Goal: Task Accomplishment & Management: Manage account settings

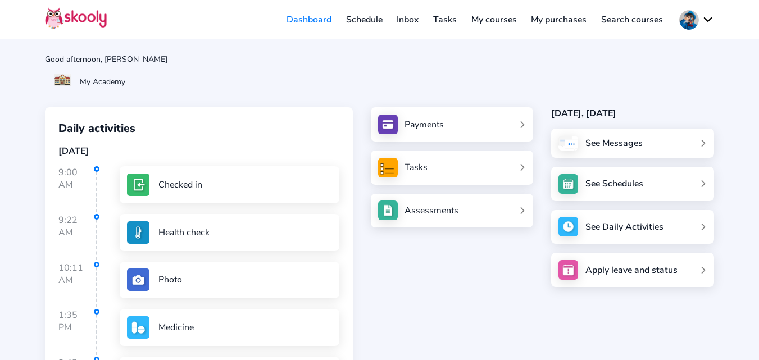
click at [695, 24] on button at bounding box center [696, 20] width 35 height 20
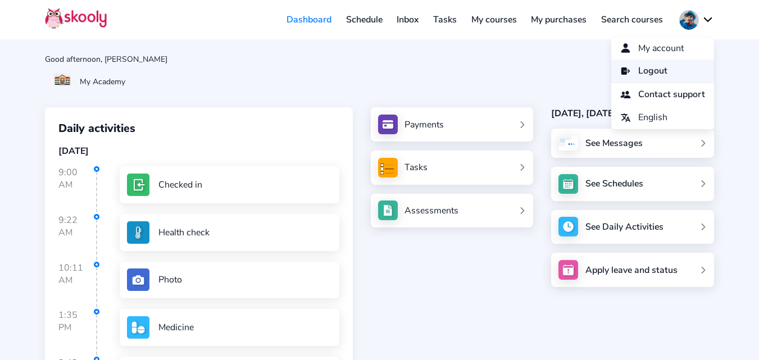
click at [661, 71] on link "Logout" at bounding box center [662, 71] width 103 height 23
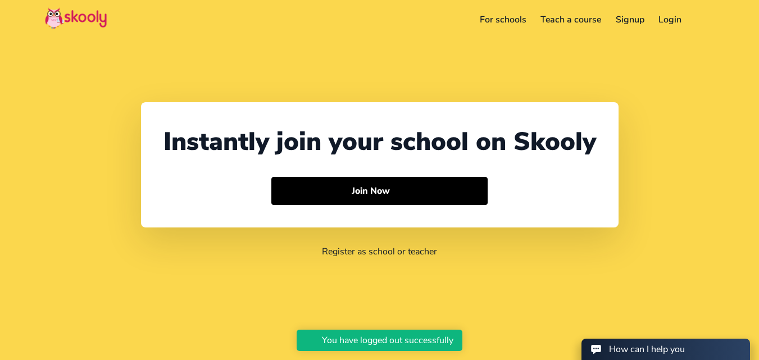
select select "91"
select select "[GEOGRAPHIC_DATA]"
select select "[GEOGRAPHIC_DATA]/[GEOGRAPHIC_DATA]"
click at [667, 12] on link "Login" at bounding box center [671, 20] width 38 height 18
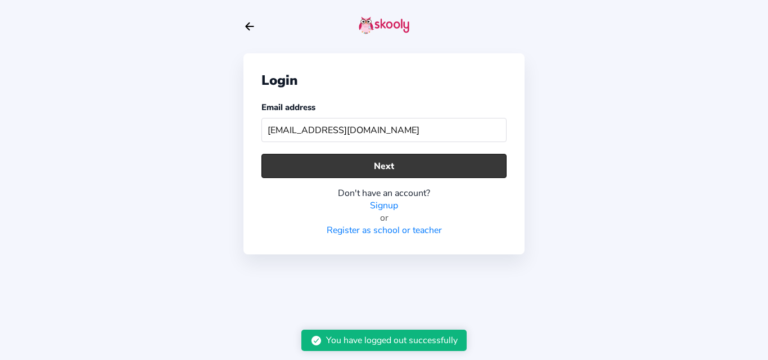
type input "[EMAIL_ADDRESS][DOMAIN_NAME]"
click at [350, 157] on button "Next" at bounding box center [383, 166] width 245 height 24
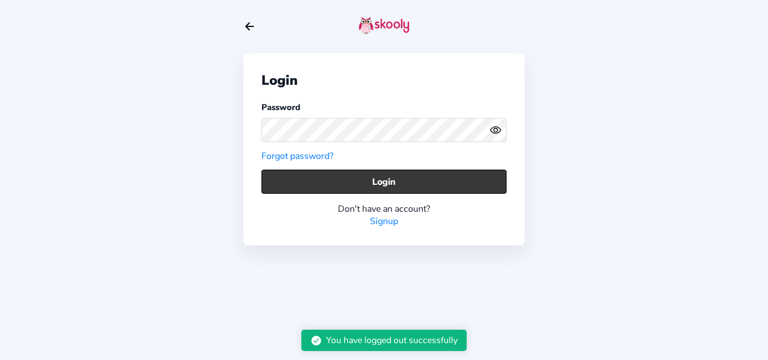
click at [287, 188] on button "Login" at bounding box center [383, 182] width 245 height 24
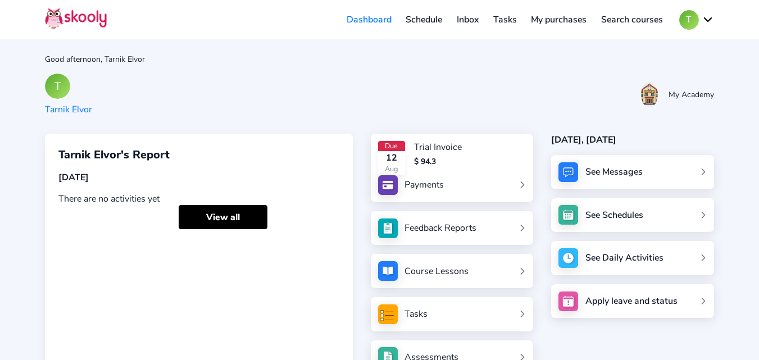
click at [418, 24] on link "Schedule" at bounding box center [424, 20] width 51 height 18
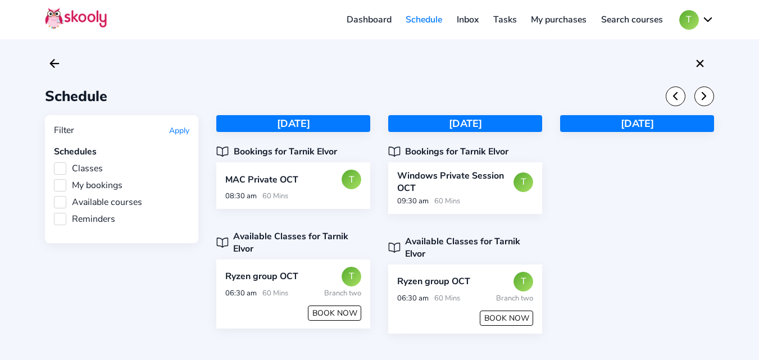
click at [718, 188] on div "Schedule Filter Apply Schedules Classes My bookings Available courses Reminders…" at bounding box center [379, 191] width 759 height 382
drag, startPoint x: 228, startPoint y: 147, endPoint x: 342, endPoint y: 143, distance: 114.2
click at [342, 143] on div "[DATE] Bookings for Tarnik Elvor MAC Private OCT T 08:30 am 60 Mins Available C…" at bounding box center [293, 235] width 154 height 240
drag, startPoint x: 229, startPoint y: 238, endPoint x: 373, endPoint y: 242, distance: 144.5
click at [370, 236] on div "Available Classes for Tarnik Elvor" at bounding box center [293, 242] width 154 height 25
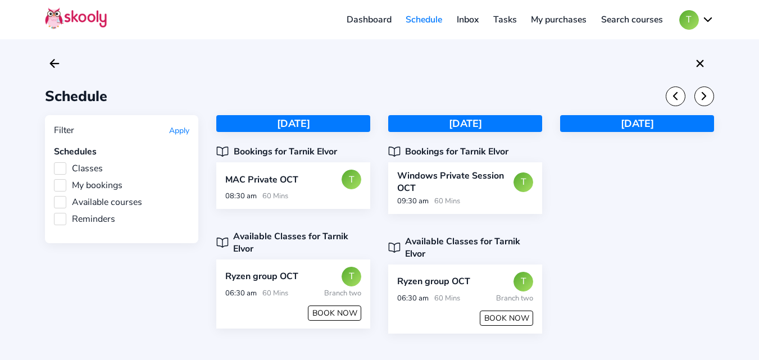
click at [173, 296] on div "Filter Apply Schedules Classes My bookings Available courses Reminders [DATE] B…" at bounding box center [379, 235] width 669 height 240
click at [286, 189] on div "MAC Private OCT T" at bounding box center [293, 179] width 143 height 21
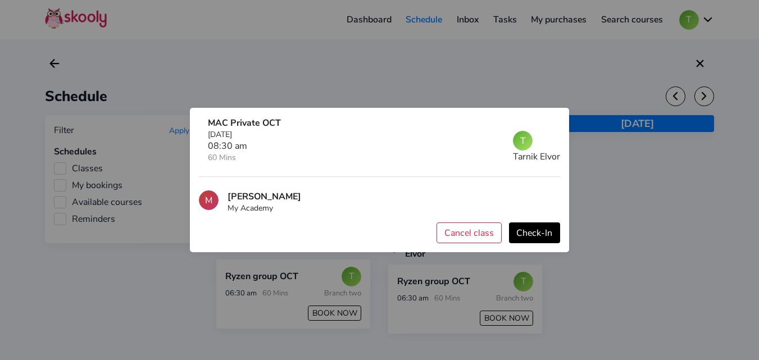
click at [608, 215] on div at bounding box center [379, 180] width 759 height 360
click at [552, 121] on div "MAC Private OCT [DATE] 08:30 am 60 Mins T Tarnik Elvor" at bounding box center [380, 147] width 362 height 60
click at [553, 121] on div "MAC Private OCT [DATE] 08:30 am 60 Mins T Tarnik Elvor" at bounding box center [380, 147] width 362 height 60
drag, startPoint x: 192, startPoint y: 42, endPoint x: 98, endPoint y: 1, distance: 102.4
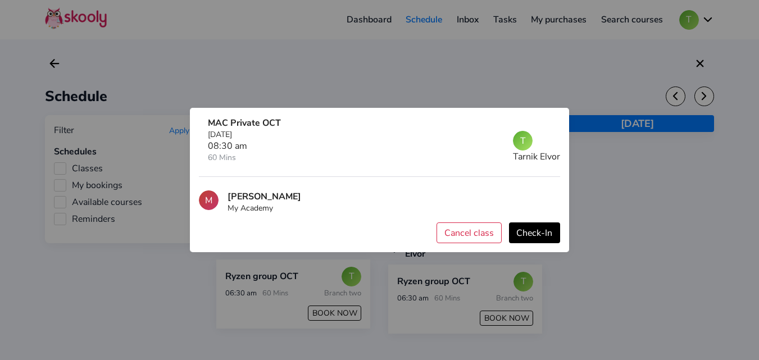
click at [190, 41] on div at bounding box center [379, 180] width 759 height 360
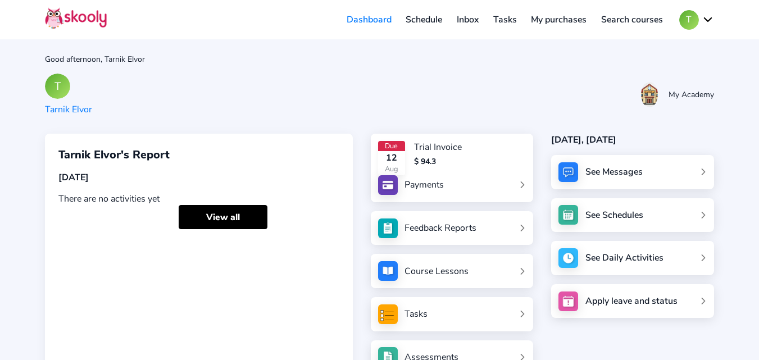
click at [416, 19] on link "Schedule" at bounding box center [424, 20] width 51 height 18
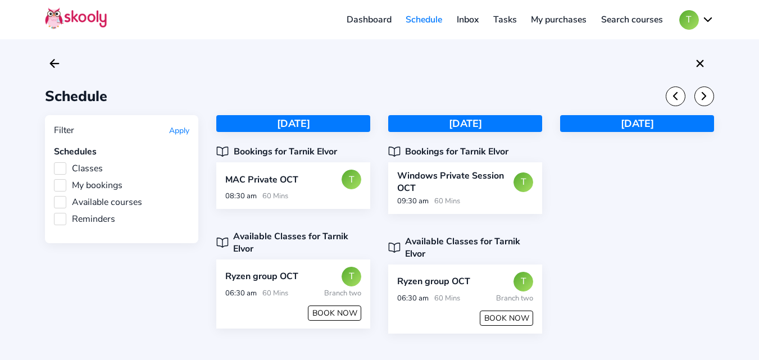
click at [59, 186] on label "My bookings" at bounding box center [88, 185] width 69 height 12
click at [54, 179] on input "My bookings" at bounding box center [54, 179] width 0 height 0
click at [182, 131] on button "Apply" at bounding box center [179, 130] width 20 height 11
click at [182, 132] on button "Apply" at bounding box center [179, 130] width 20 height 11
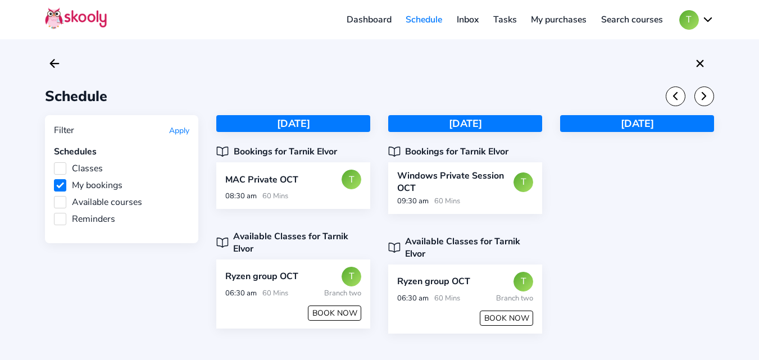
click at [182, 132] on button "Apply" at bounding box center [179, 130] width 20 height 11
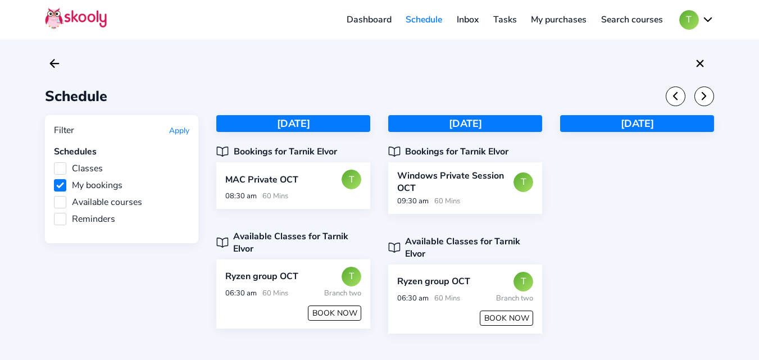
click at [182, 132] on button "Apply" at bounding box center [179, 130] width 20 height 11
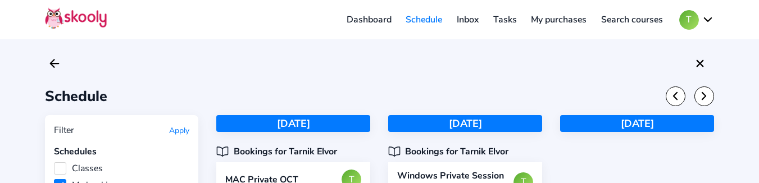
click at [179, 128] on button "Apply" at bounding box center [179, 130] width 20 height 11
click at [174, 129] on button "Apply" at bounding box center [179, 130] width 20 height 11
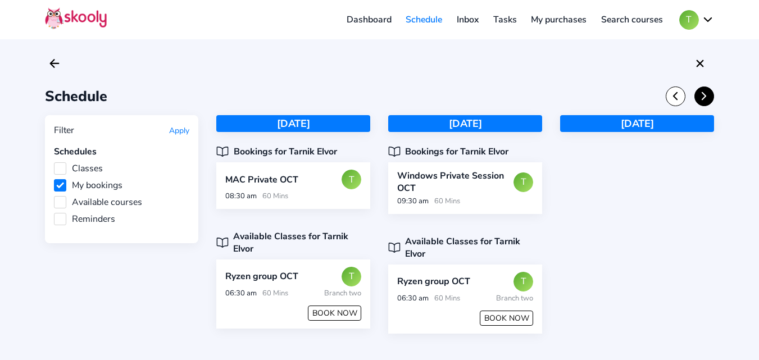
click at [705, 99] on icon "Chevron Forward" at bounding box center [704, 96] width 12 height 12
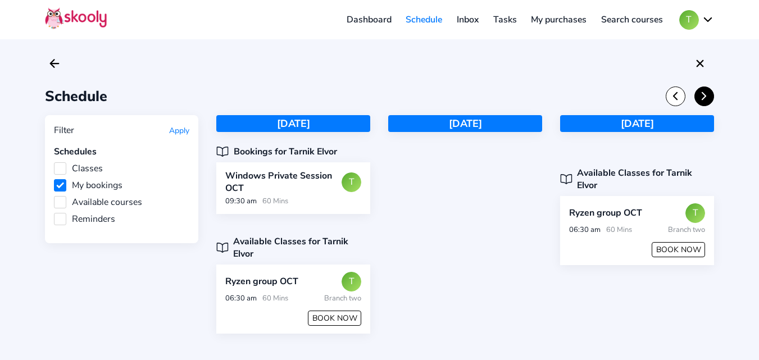
click at [705, 99] on icon "Chevron Forward" at bounding box center [704, 96] width 12 height 12
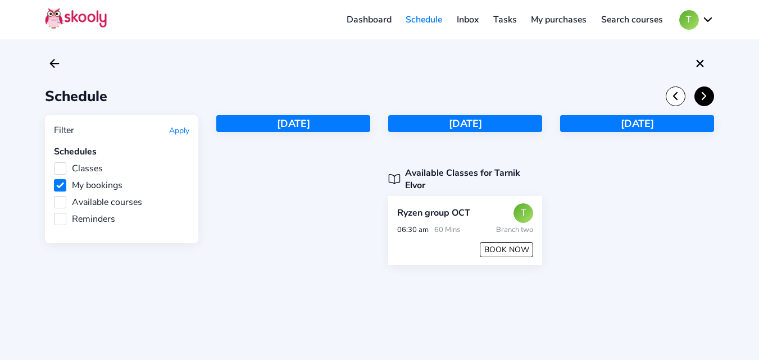
click at [705, 100] on icon "Chevron Forward" at bounding box center [704, 96] width 12 height 12
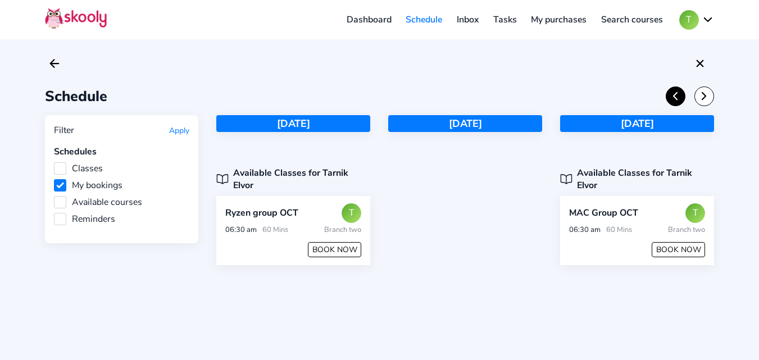
click at [680, 99] on icon "Chevron Back" at bounding box center [675, 96] width 12 height 12
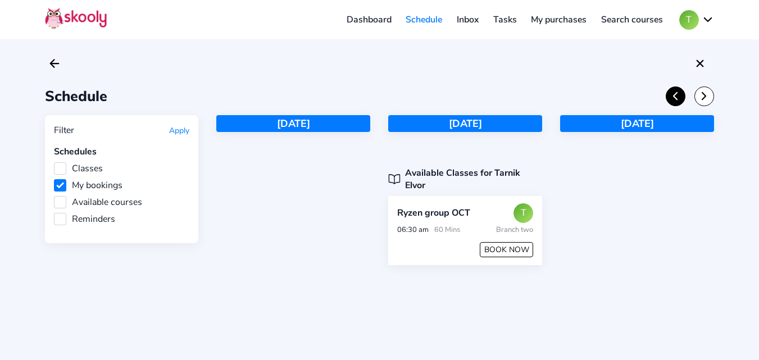
click at [680, 99] on icon "Chevron Back" at bounding box center [675, 96] width 12 height 12
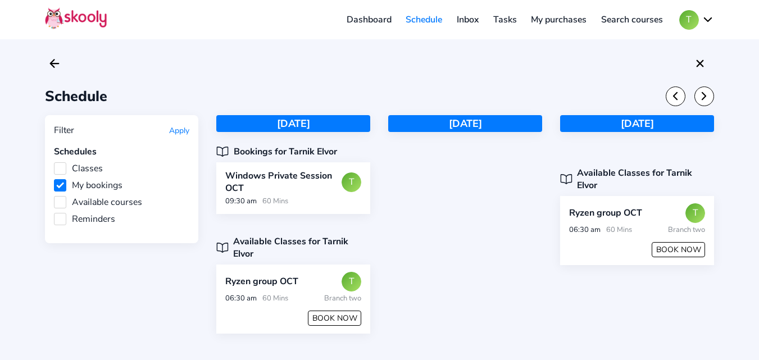
click at [447, 256] on div "[DATE]" at bounding box center [465, 235] width 154 height 240
click at [58, 169] on label "Classes" at bounding box center [78, 168] width 49 height 12
click at [54, 162] on input "Classes" at bounding box center [54, 162] width 0 height 0
click at [180, 134] on button "Apply" at bounding box center [179, 130] width 20 height 11
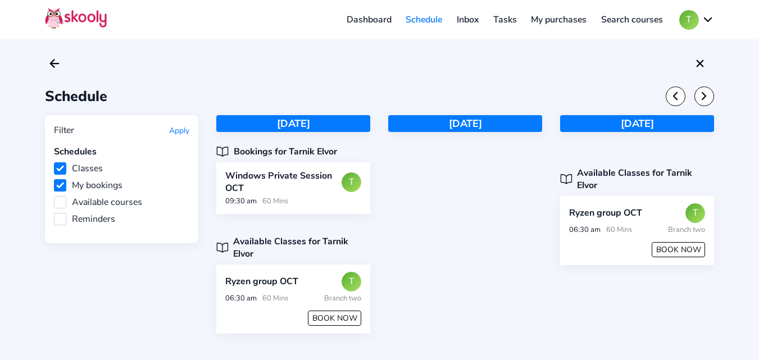
click at [180, 134] on button "Apply" at bounding box center [179, 130] width 20 height 11
click at [62, 183] on label "My bookings" at bounding box center [88, 185] width 69 height 12
click at [54, 179] on input "My bookings" at bounding box center [54, 179] width 0 height 0
click at [185, 129] on button "Apply" at bounding box center [179, 130] width 20 height 11
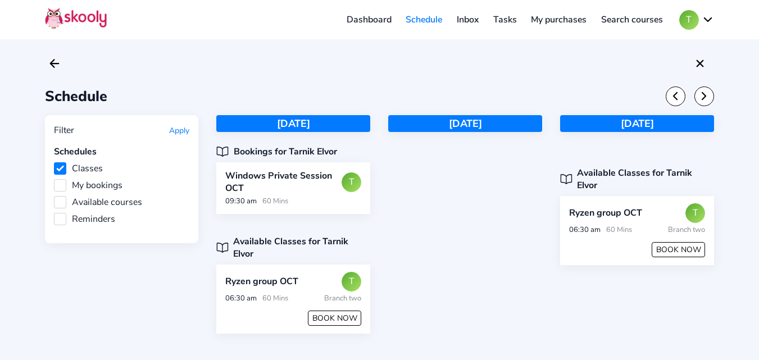
click at [185, 129] on button "Apply" at bounding box center [179, 130] width 20 height 11
